Goal: Obtain resource: Download file/media

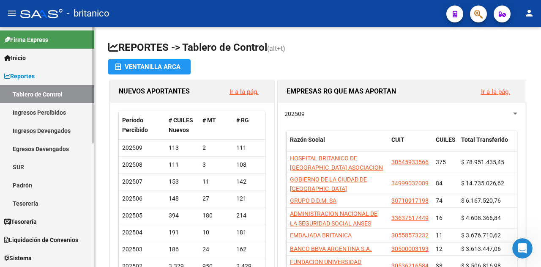
click at [24, 58] on span "Inicio" at bounding box center [15, 57] width 22 height 9
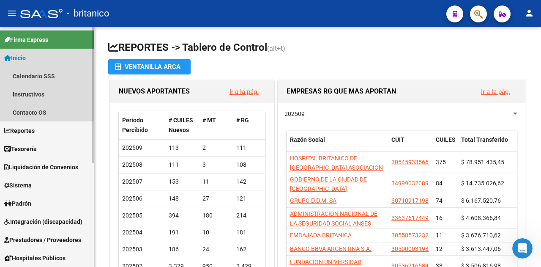
click at [24, 58] on span "Inicio" at bounding box center [15, 57] width 22 height 9
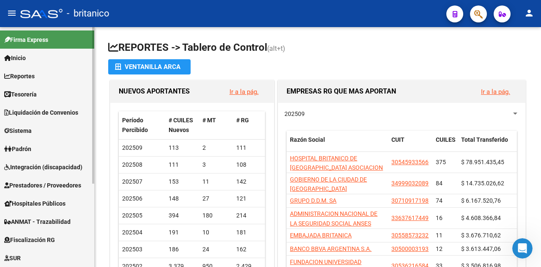
click at [18, 57] on span "Inicio" at bounding box center [15, 57] width 22 height 9
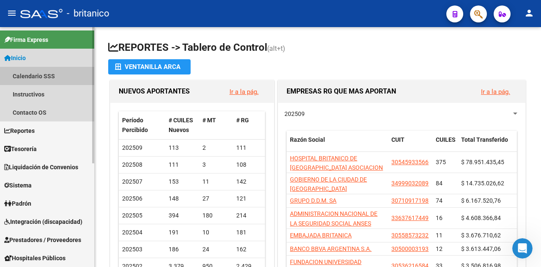
click at [24, 75] on link "Calendario SSS" at bounding box center [47, 76] width 94 height 18
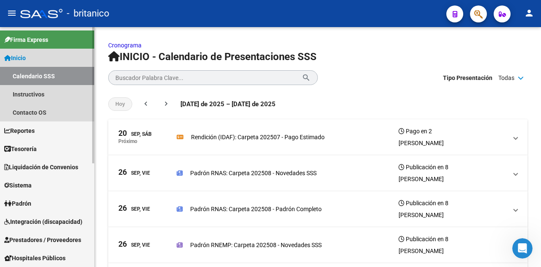
click at [24, 57] on span "Inicio" at bounding box center [15, 57] width 22 height 9
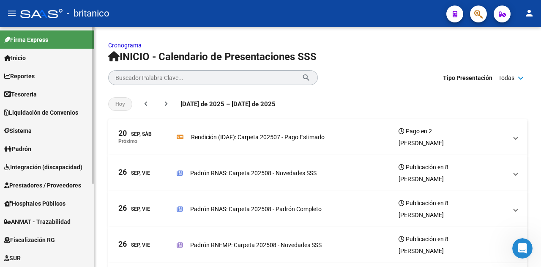
click at [30, 57] on link "Inicio" at bounding box center [47, 58] width 94 height 18
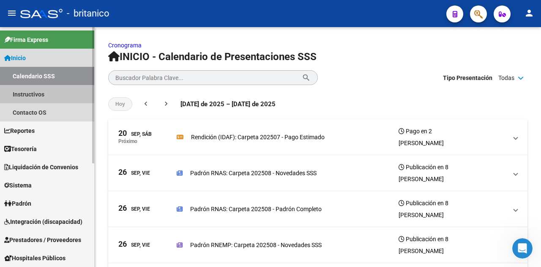
click at [27, 89] on link "Instructivos" at bounding box center [47, 94] width 94 height 18
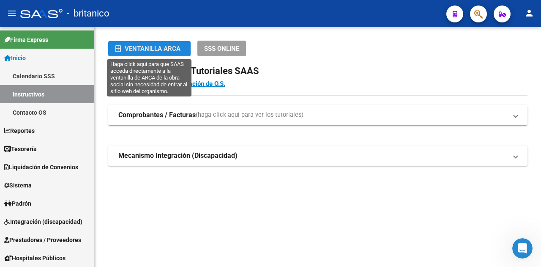
click at [143, 49] on div "Ventanilla ARCA" at bounding box center [149, 48] width 69 height 15
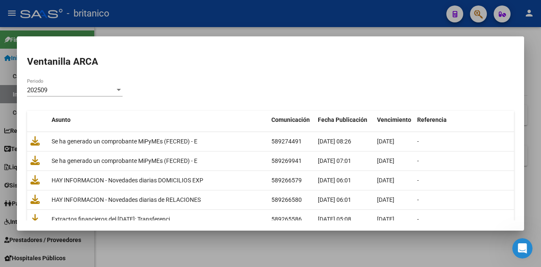
scroll to position [42, 0]
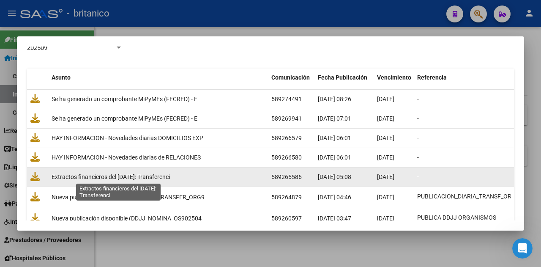
click at [166, 175] on span "Extractos financieros del [DATE]: Transferenci" at bounding box center [111, 176] width 118 height 7
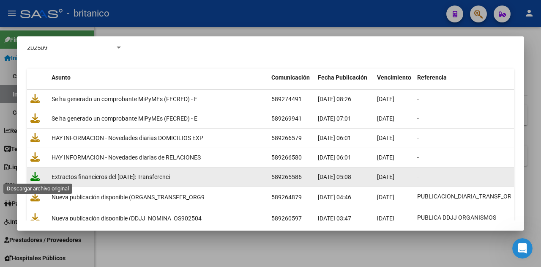
click at [35, 176] on icon at bounding box center [34, 175] width 9 height 9
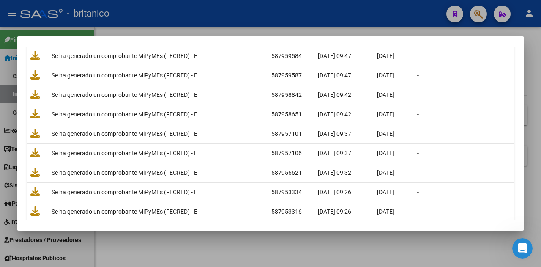
scroll to position [0, 0]
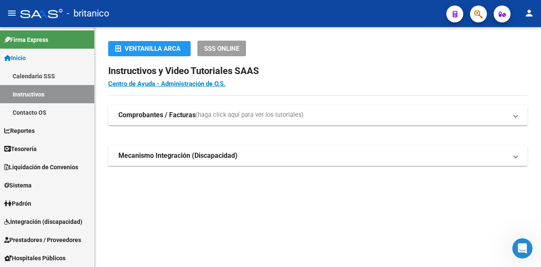
click at [324, 64] on h2 "Instructivos y Video Tutoriales SAAS" at bounding box center [317, 71] width 419 height 16
click at [218, 49] on span "SSS ONLINE" at bounding box center [221, 49] width 35 height 8
click at [220, 47] on span "SSS ONLINE" at bounding box center [221, 49] width 35 height 8
click at [518, 118] on mat-expansion-panel-header "Comprobantes / Facturas (haga click aquí para ver los tutoriales)" at bounding box center [317, 115] width 419 height 20
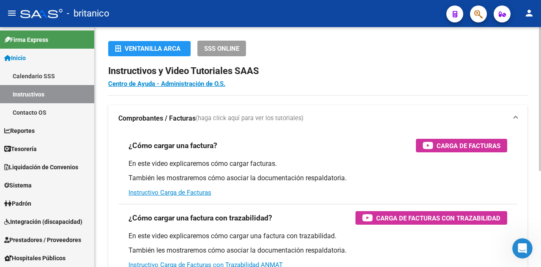
click at [518, 118] on mat-expansion-panel-header "Comprobantes / Facturas (haga click aquí para ver los tutoriales)" at bounding box center [317, 118] width 419 height 27
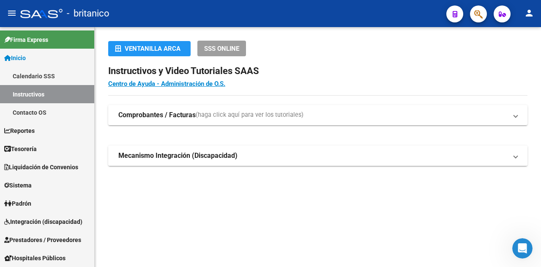
click at [522, 156] on mat-expansion-panel-header "Mecanismo Integración (Discapacidad)" at bounding box center [317, 155] width 419 height 20
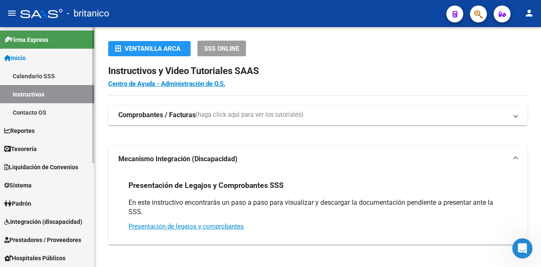
click at [32, 128] on span "Reportes" at bounding box center [19, 130] width 30 height 9
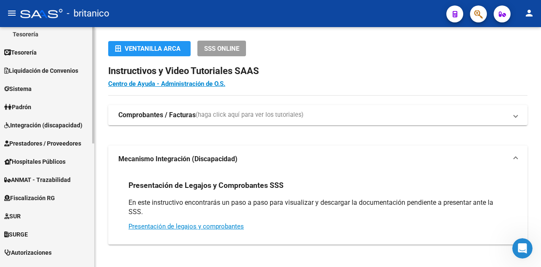
scroll to position [254, 0]
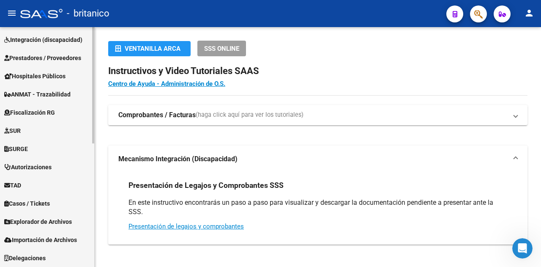
click at [11, 189] on span "TAD" at bounding box center [12, 184] width 17 height 9
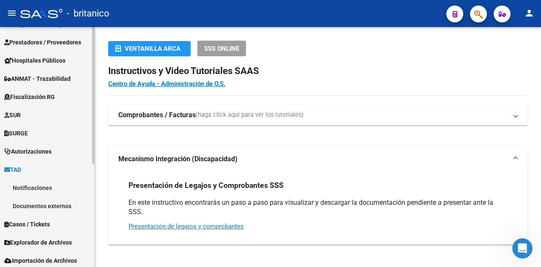
scroll to position [127, 0]
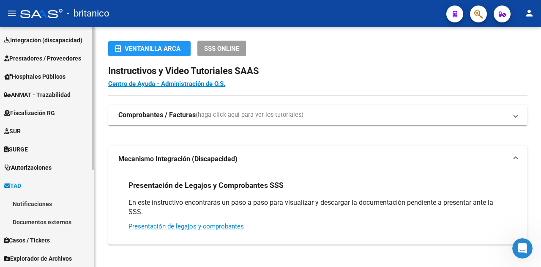
click at [21, 205] on link "Notificaciones" at bounding box center [47, 203] width 94 height 18
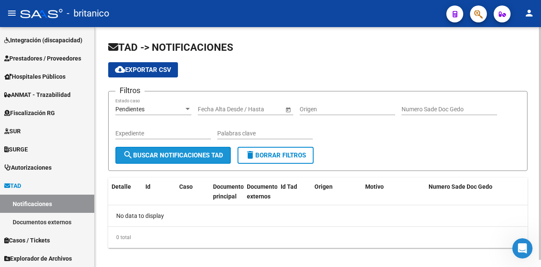
click at [152, 158] on button "search Buscar Notificaciones TAD" at bounding box center [172, 155] width 115 height 17
click at [143, 109] on span "Pendientes" at bounding box center [129, 109] width 29 height 7
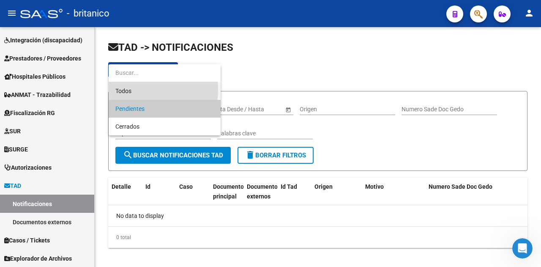
click at [135, 89] on span "Todos" at bounding box center [164, 91] width 98 height 18
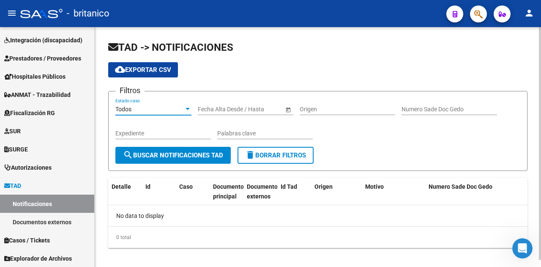
click at [178, 159] on button "search Buscar Notificaciones TAD" at bounding box center [172, 155] width 115 height 17
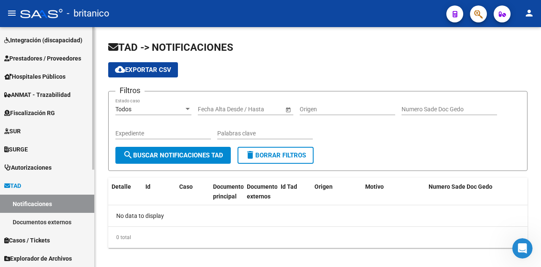
click at [44, 217] on link "Documentos externos" at bounding box center [47, 221] width 94 height 18
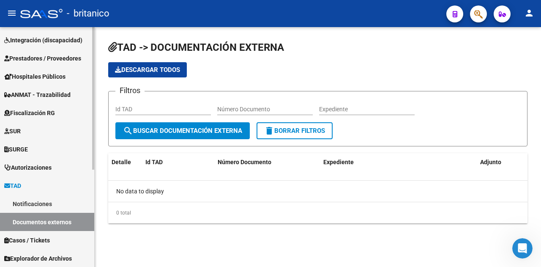
click at [39, 204] on link "Notificaciones" at bounding box center [47, 203] width 94 height 18
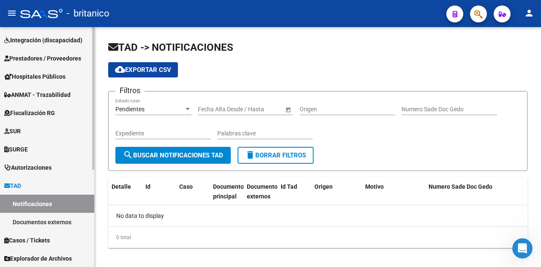
click at [29, 186] on link "TAD" at bounding box center [47, 185] width 94 height 18
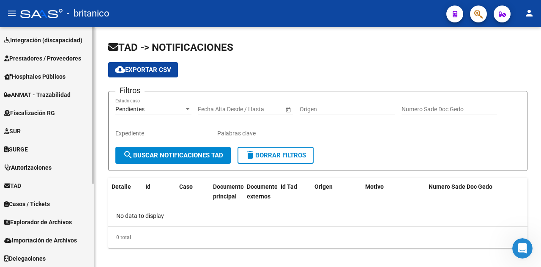
click at [43, 221] on span "Explorador de Archivos" at bounding box center [38, 221] width 68 height 9
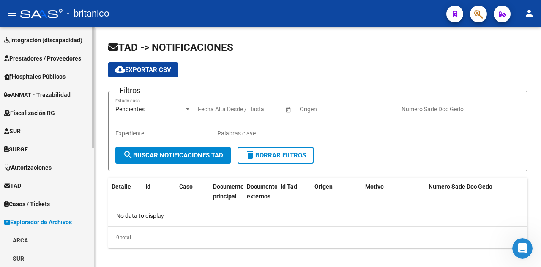
scroll to position [236, 0]
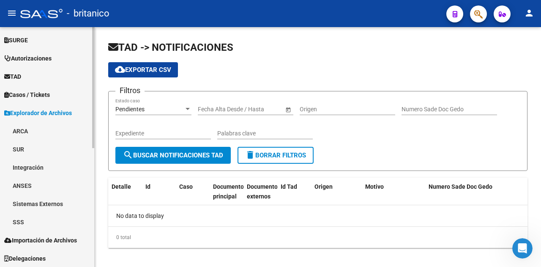
click at [16, 220] on link "SSS" at bounding box center [47, 221] width 94 height 18
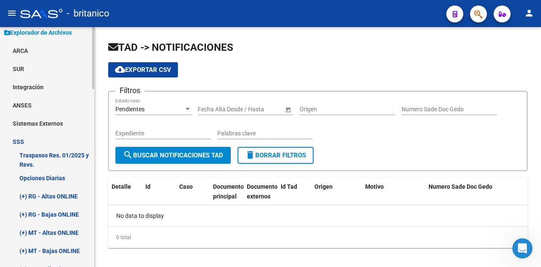
scroll to position [320, 0]
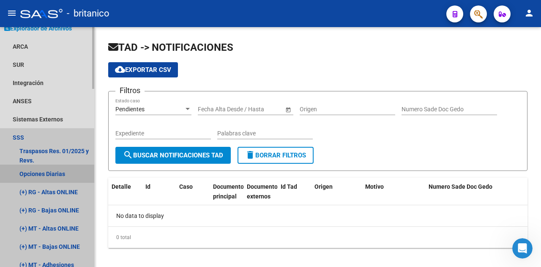
click at [33, 175] on link "Opciones Diarias" at bounding box center [47, 173] width 94 height 18
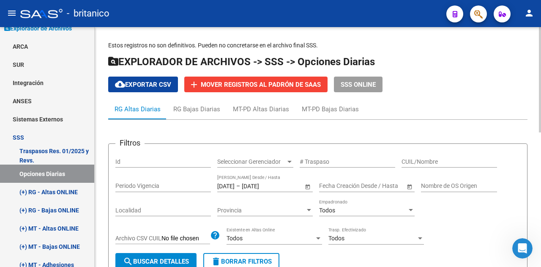
click at [231, 183] on input "[DATE]" at bounding box center [225, 185] width 17 height 7
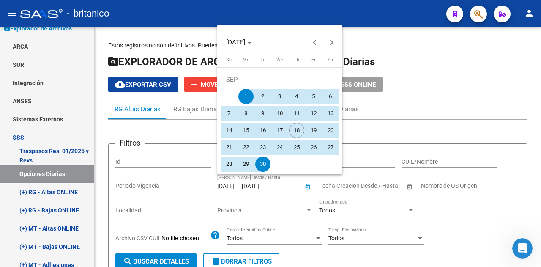
click at [263, 129] on span "16" at bounding box center [262, 129] width 15 height 15
type input "[DATE]"
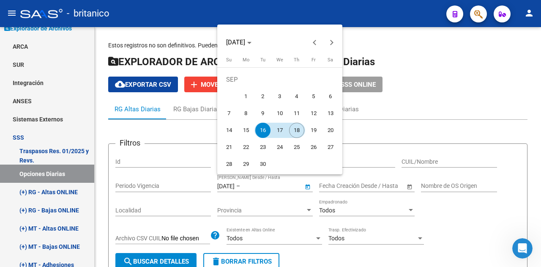
click at [302, 130] on span "18" at bounding box center [296, 129] width 15 height 15
type input "[DATE]"
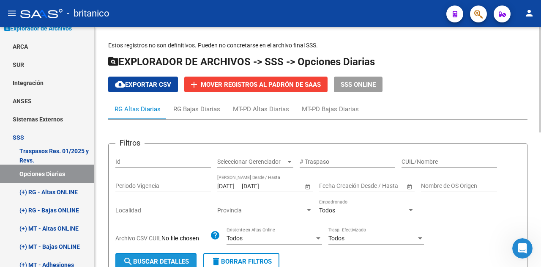
click at [169, 258] on span "search Buscar Detalles" at bounding box center [156, 261] width 66 height 8
click at [159, 258] on span "search Buscar Detalles" at bounding box center [156, 261] width 66 height 8
click at [136, 85] on span "cloud_download Exportar CSV" at bounding box center [143, 85] width 56 height 8
click at [234, 185] on input "[DATE]" at bounding box center [225, 185] width 17 height 7
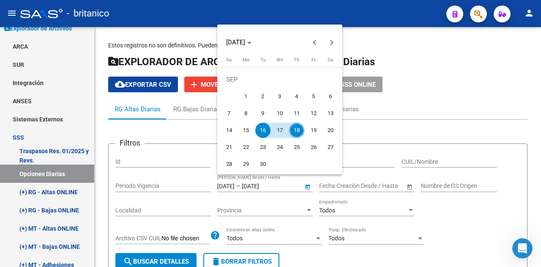
click at [240, 132] on span "15" at bounding box center [245, 129] width 15 height 15
type input "[DATE]"
click at [300, 129] on span "18" at bounding box center [296, 129] width 15 height 15
type input "[DATE]"
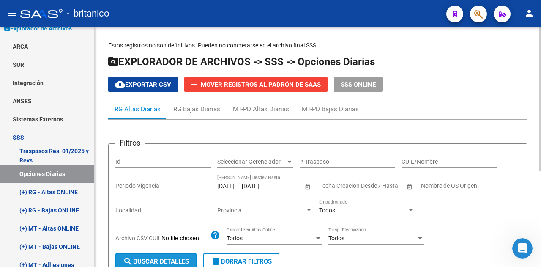
click at [178, 256] on button "search Buscar Detalles" at bounding box center [155, 261] width 81 height 17
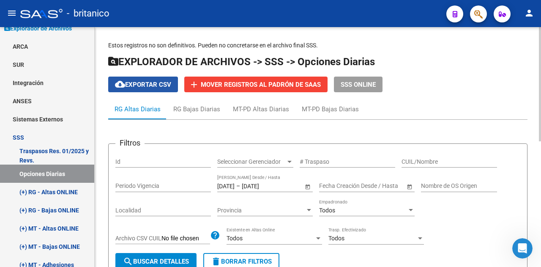
click at [136, 84] on span "cloud_download Exportar CSV" at bounding box center [143, 85] width 56 height 8
